Goal: Information Seeking & Learning: Learn about a topic

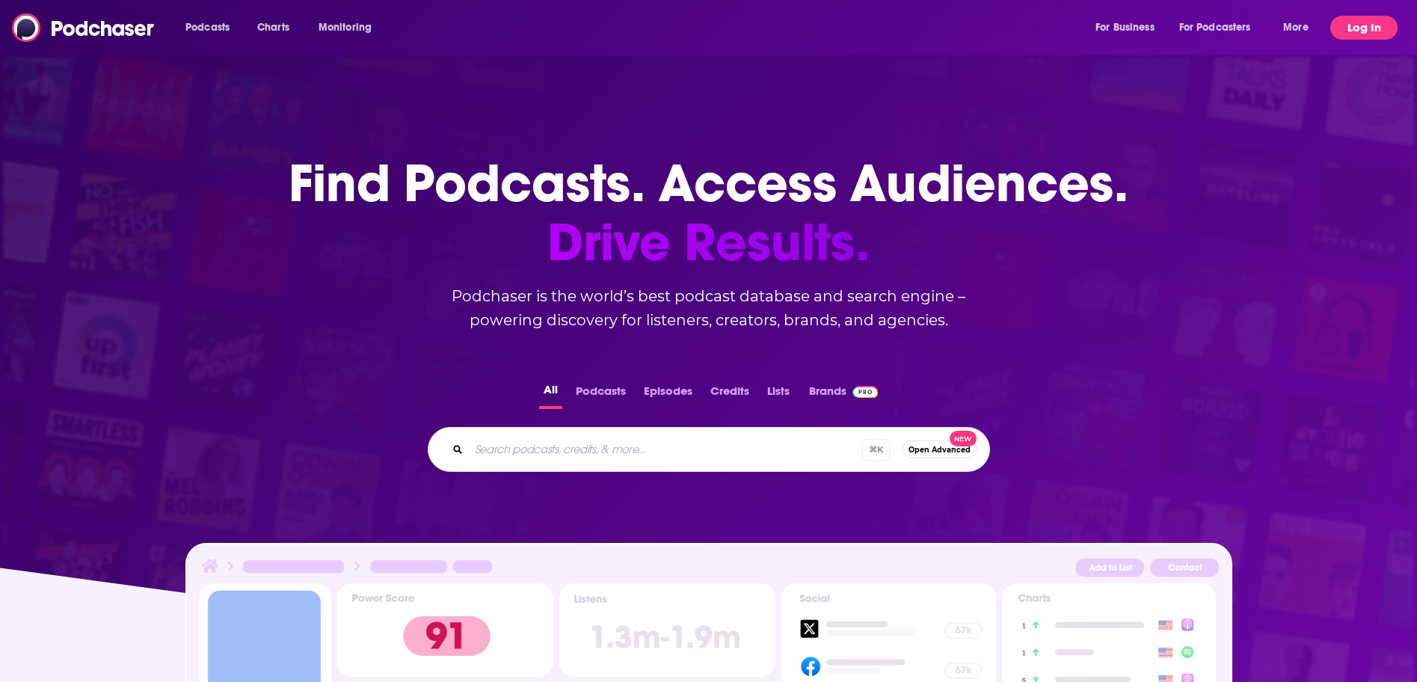
click at [1360, 29] on button "Log In" at bounding box center [1364, 28] width 67 height 24
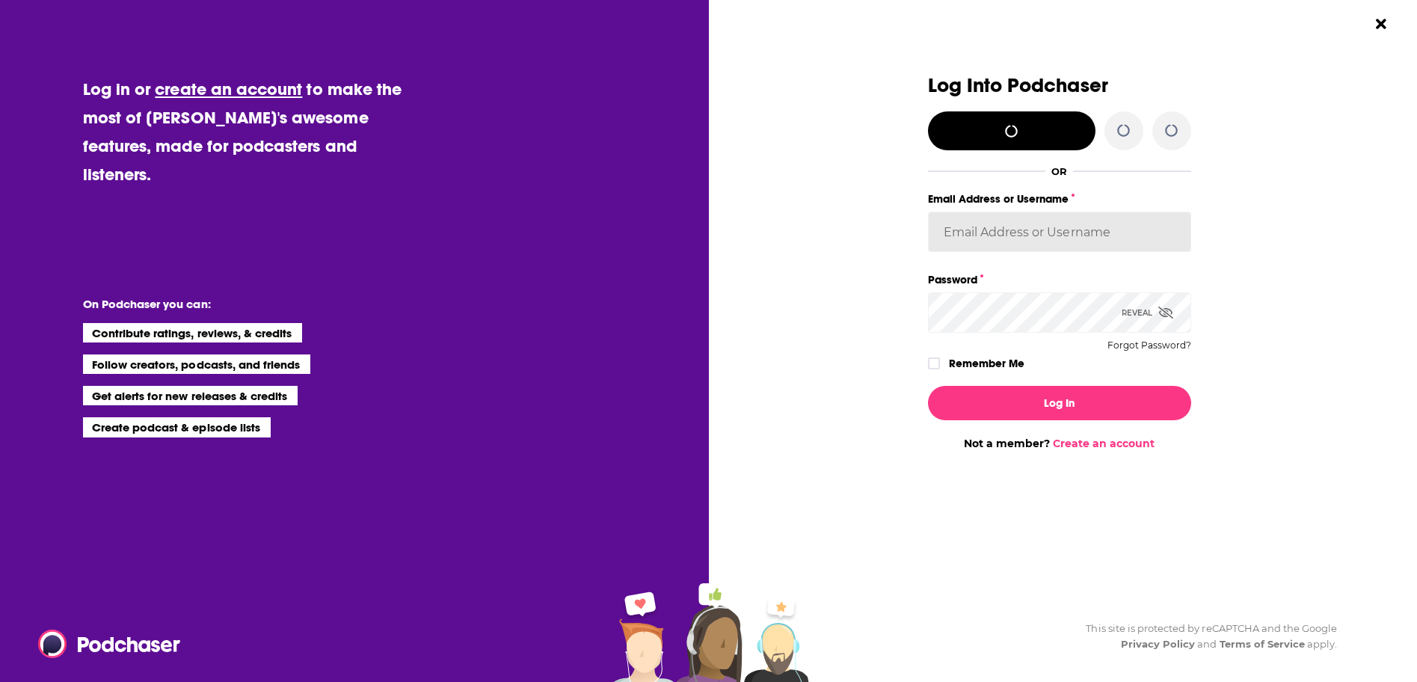
type input "[EMAIL_ADDRESS][DOMAIN_NAME]"
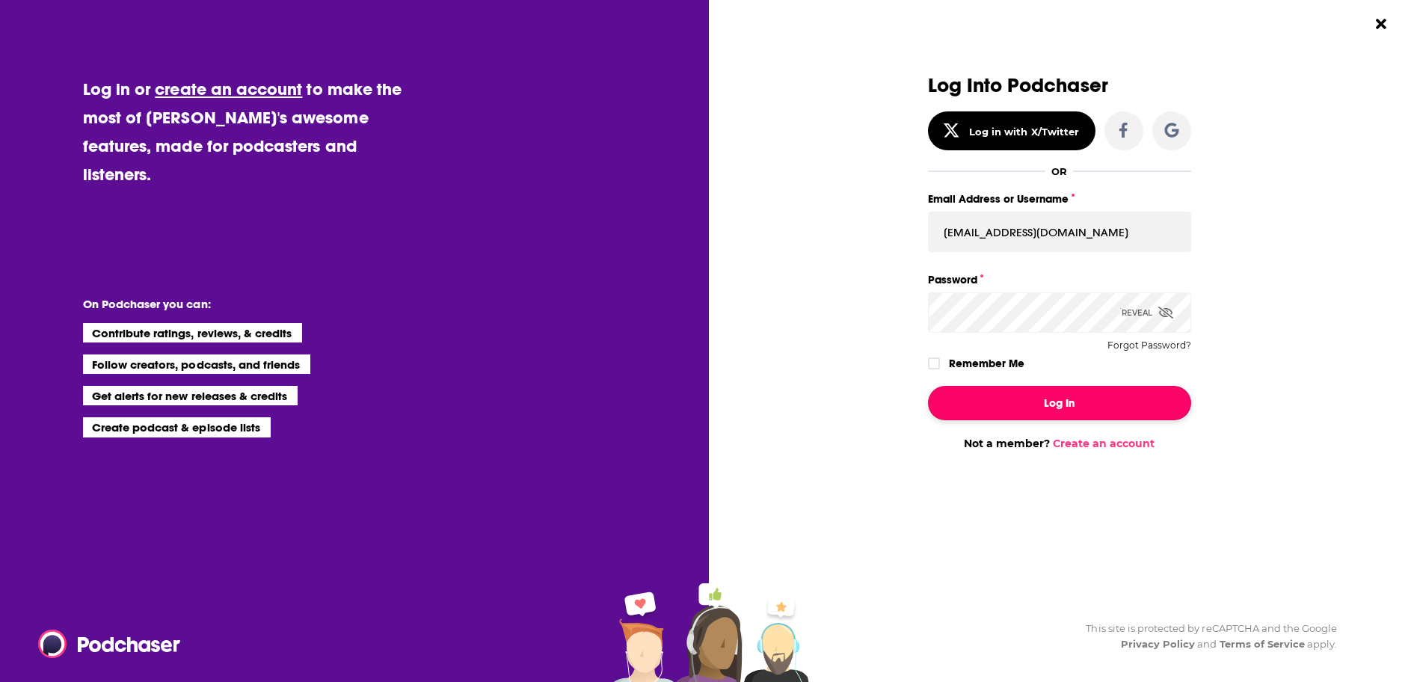
click at [1090, 402] on button "Log In" at bounding box center [1059, 403] width 263 height 34
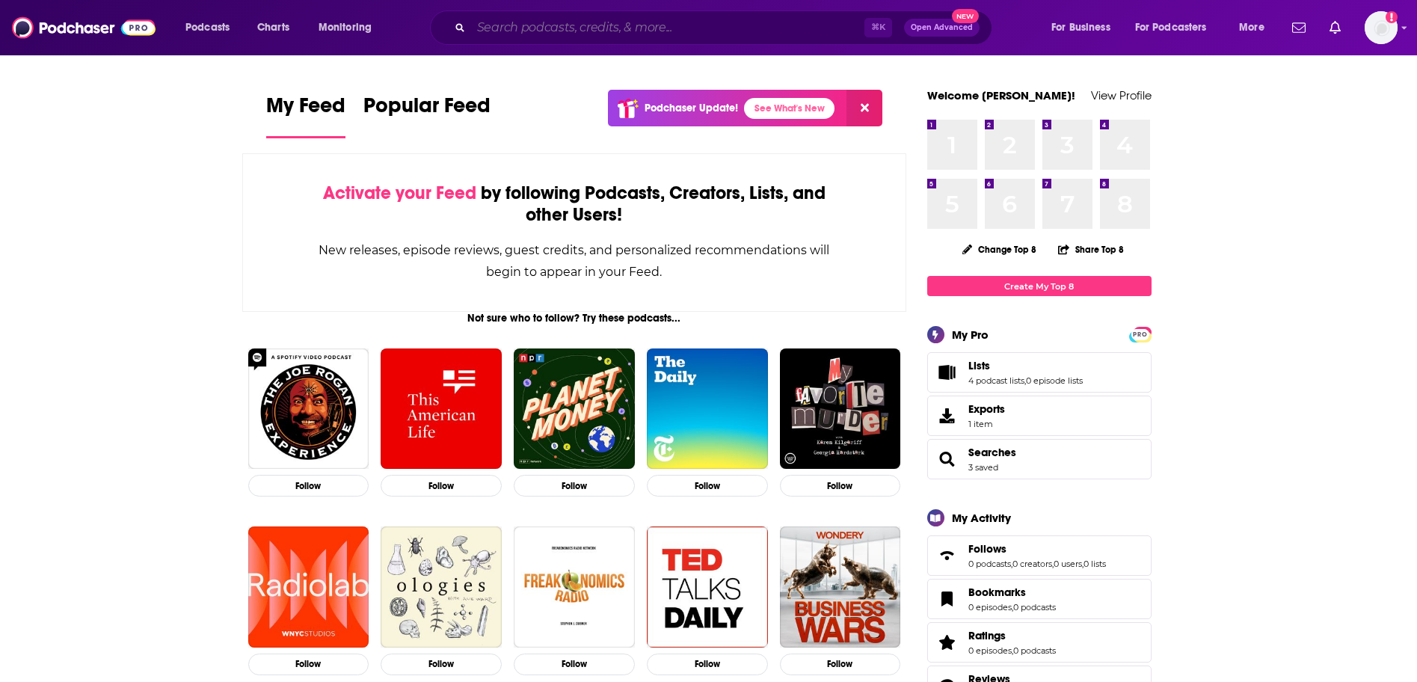
click at [556, 30] on input "Search podcasts, credits, & more..." at bounding box center [667, 28] width 393 height 24
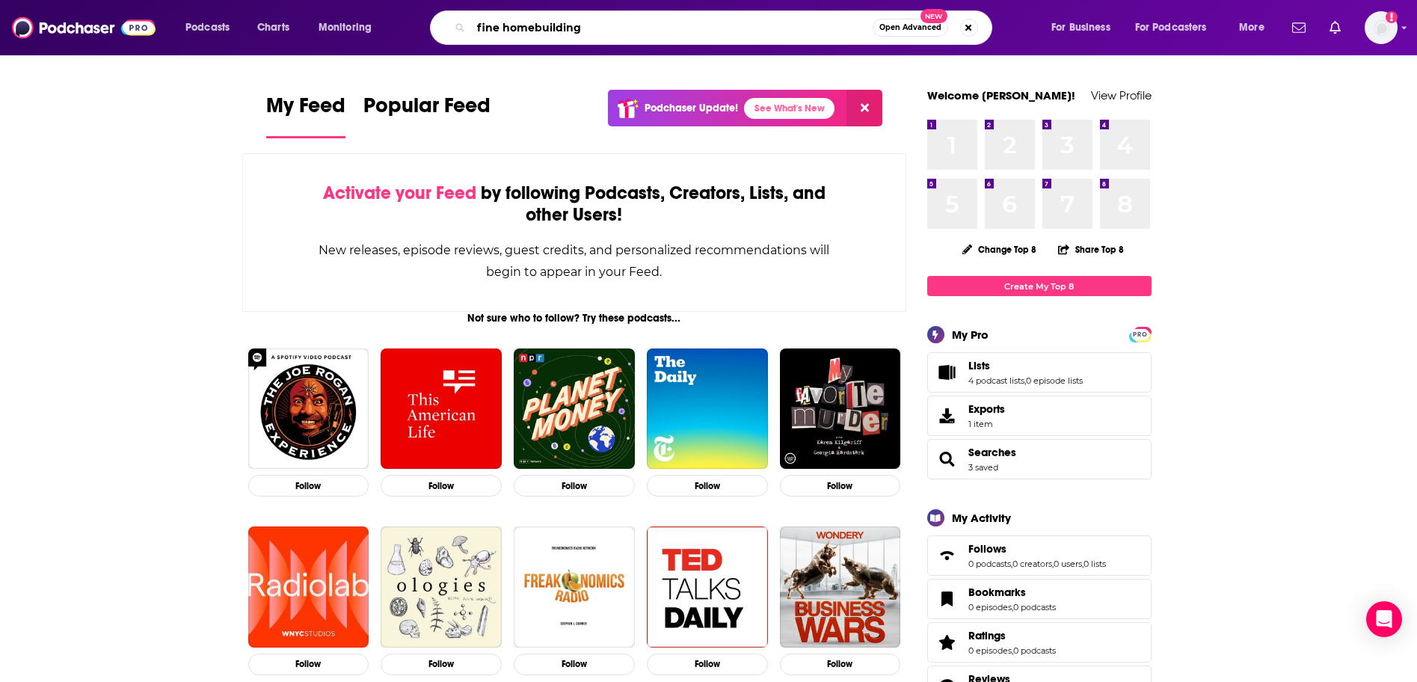
type input "fine homebuilding"
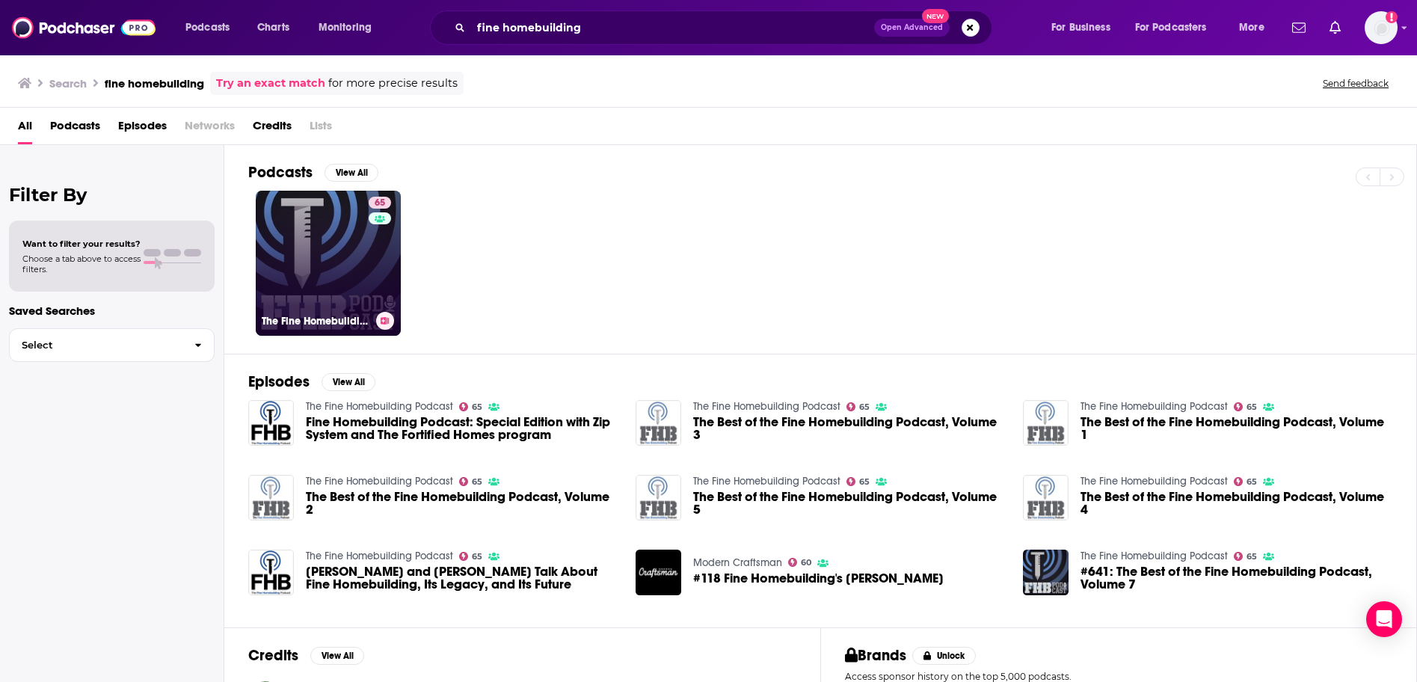
click at [331, 251] on link "65 The Fine Homebuilding Podcast" at bounding box center [328, 263] width 145 height 145
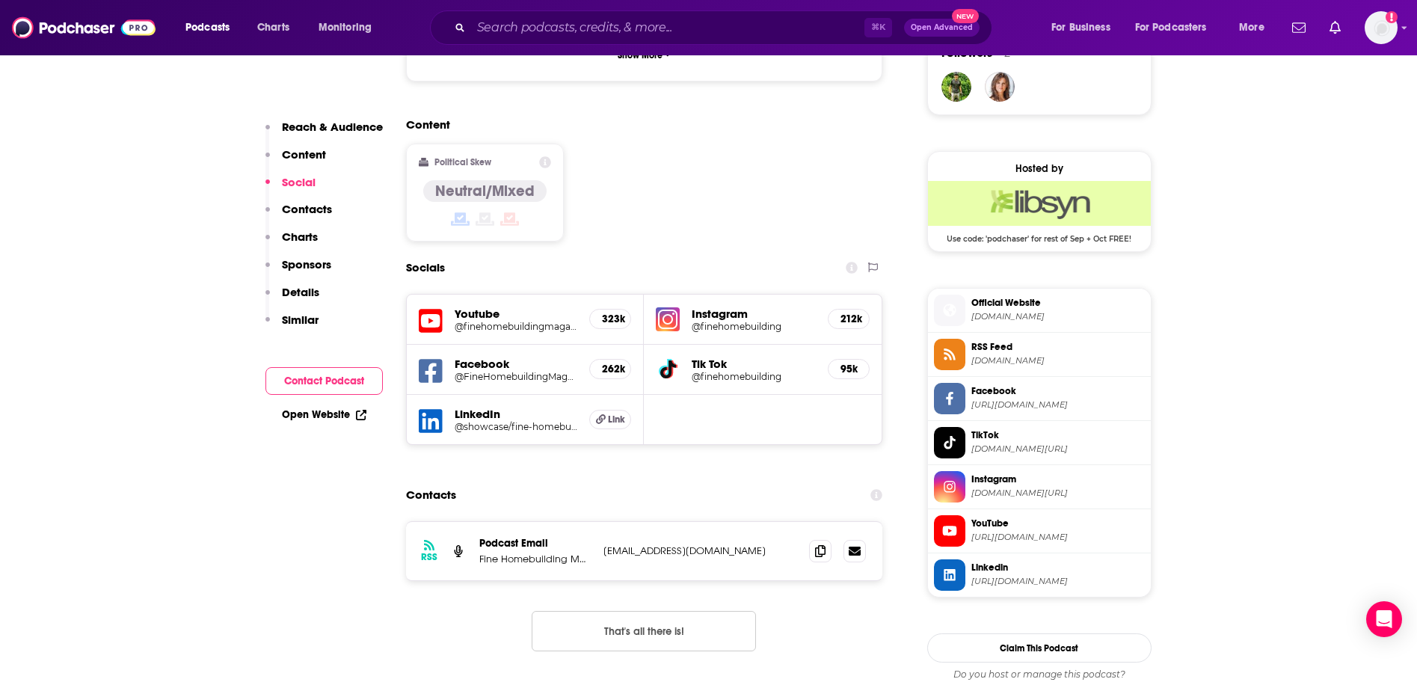
scroll to position [1109, 0]
